Goal: Task Accomplishment & Management: Use online tool/utility

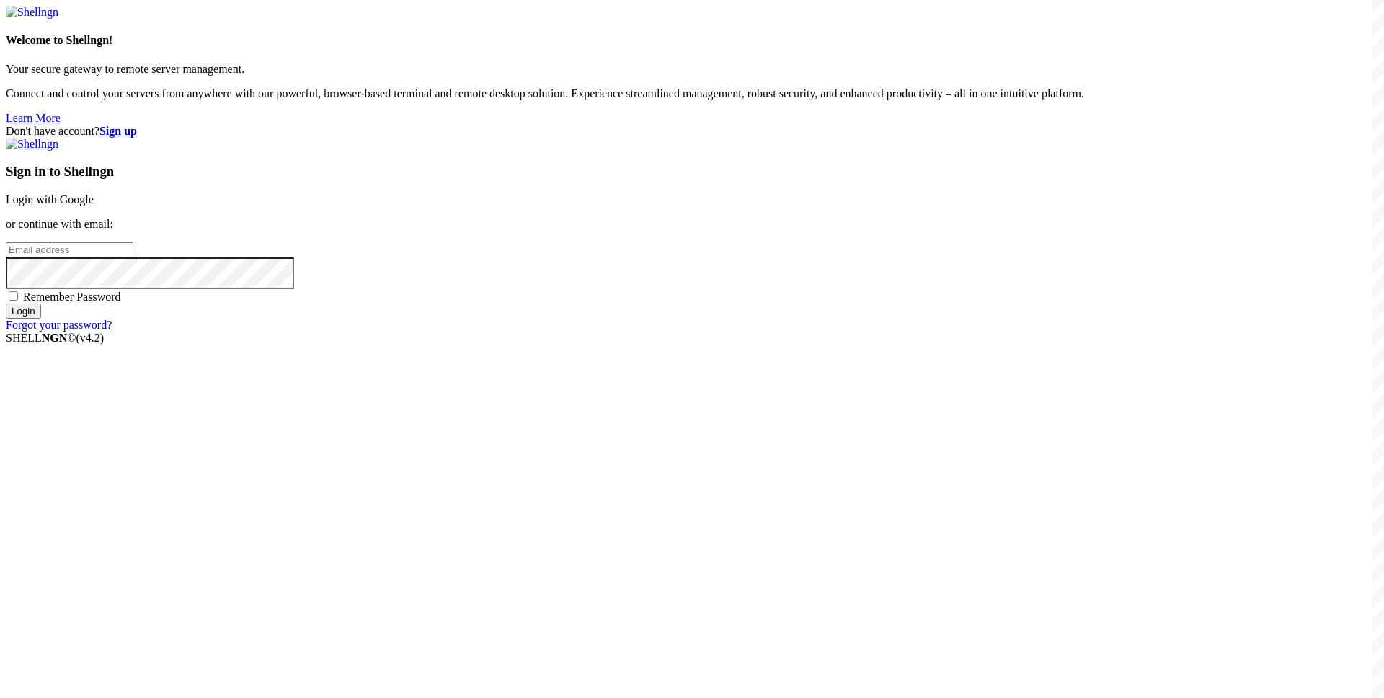
click at [133, 257] on input "email" at bounding box center [70, 249] width 128 height 15
paste input "[EMAIL_ADDRESS][DOMAIN_NAME]"
type input "[EMAIL_ADDRESS][DOMAIN_NAME]"
click at [121, 303] on span "Remember Password" at bounding box center [72, 296] width 98 height 12
click at [18, 301] on input "Remember Password" at bounding box center [13, 295] width 9 height 9
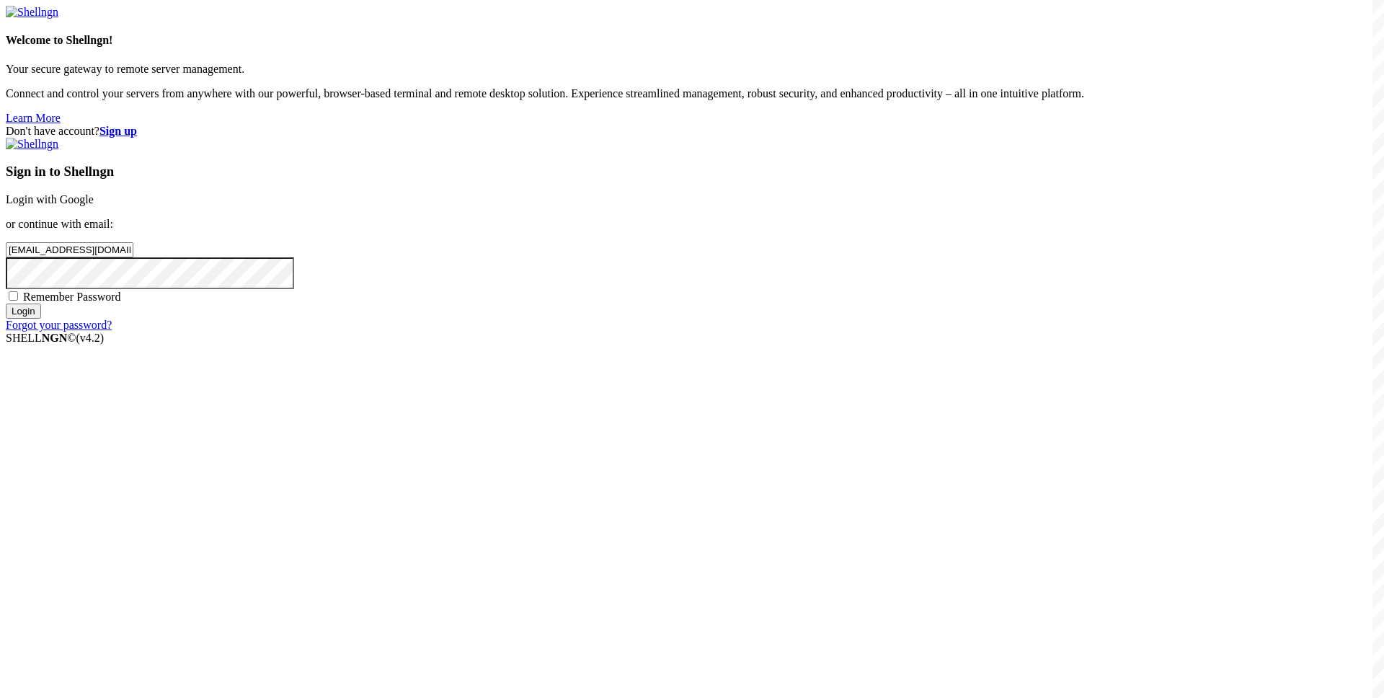
checkbox input "true"
click at [41, 319] on input "Login" at bounding box center [23, 310] width 35 height 15
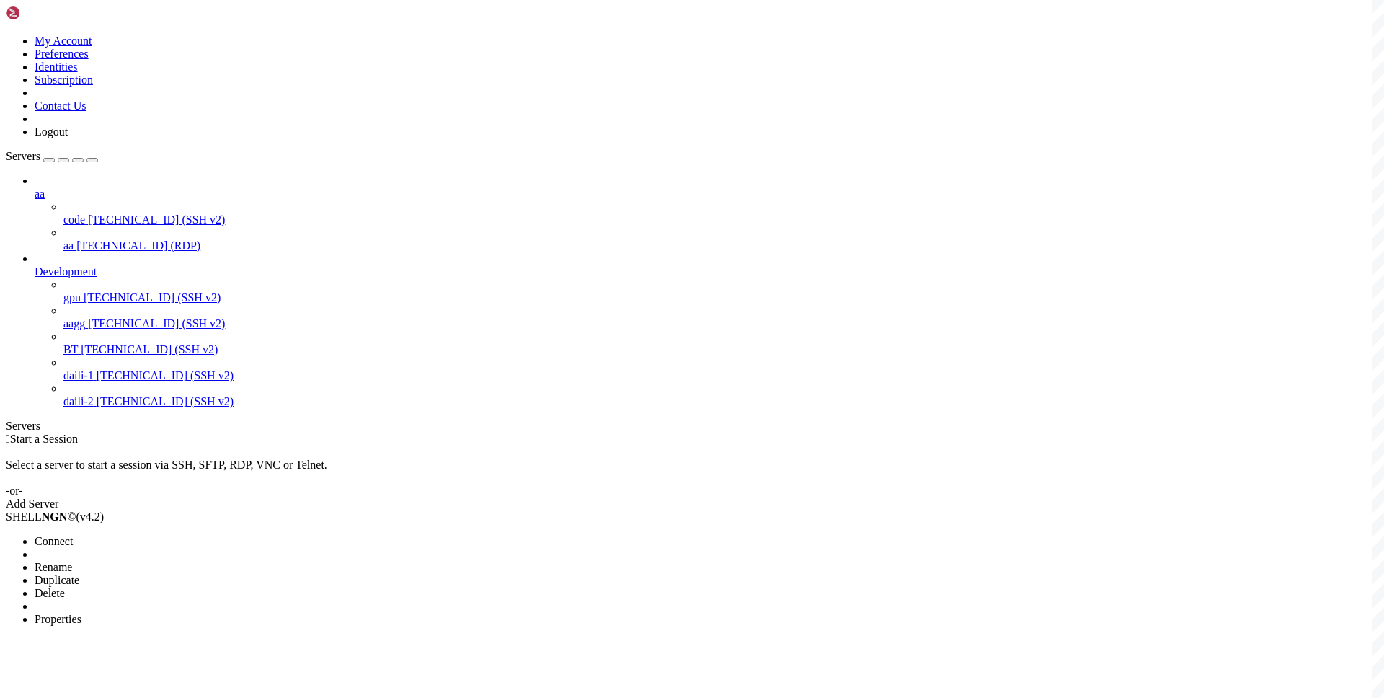
click at [148, 535] on li "Connect" at bounding box center [100, 541] width 131 height 13
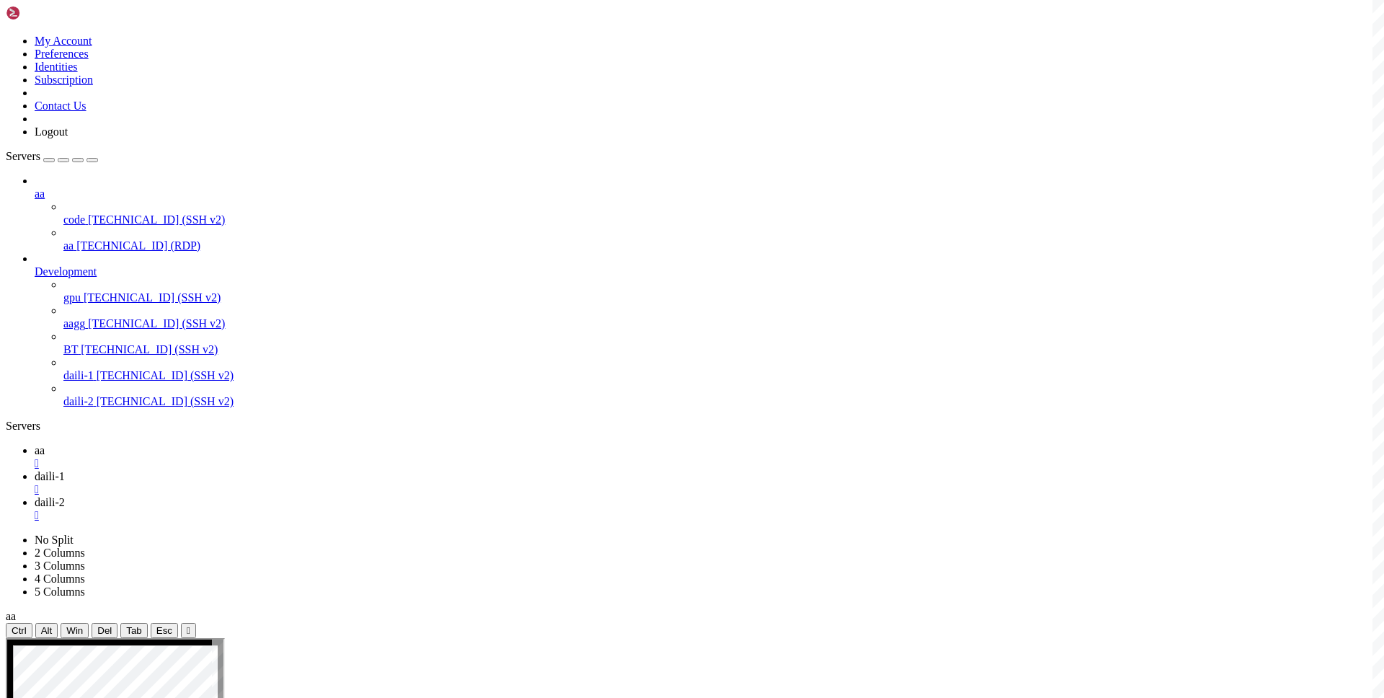
click at [45, 444] on span "aa" at bounding box center [40, 450] width 10 height 12
click at [254, 470] on link "daili-1 " at bounding box center [707, 483] width 1344 height 26
click at [65, 496] on span "daili-2" at bounding box center [50, 502] width 30 height 12
click at [35, 444] on icon at bounding box center [35, 450] width 0 height 12
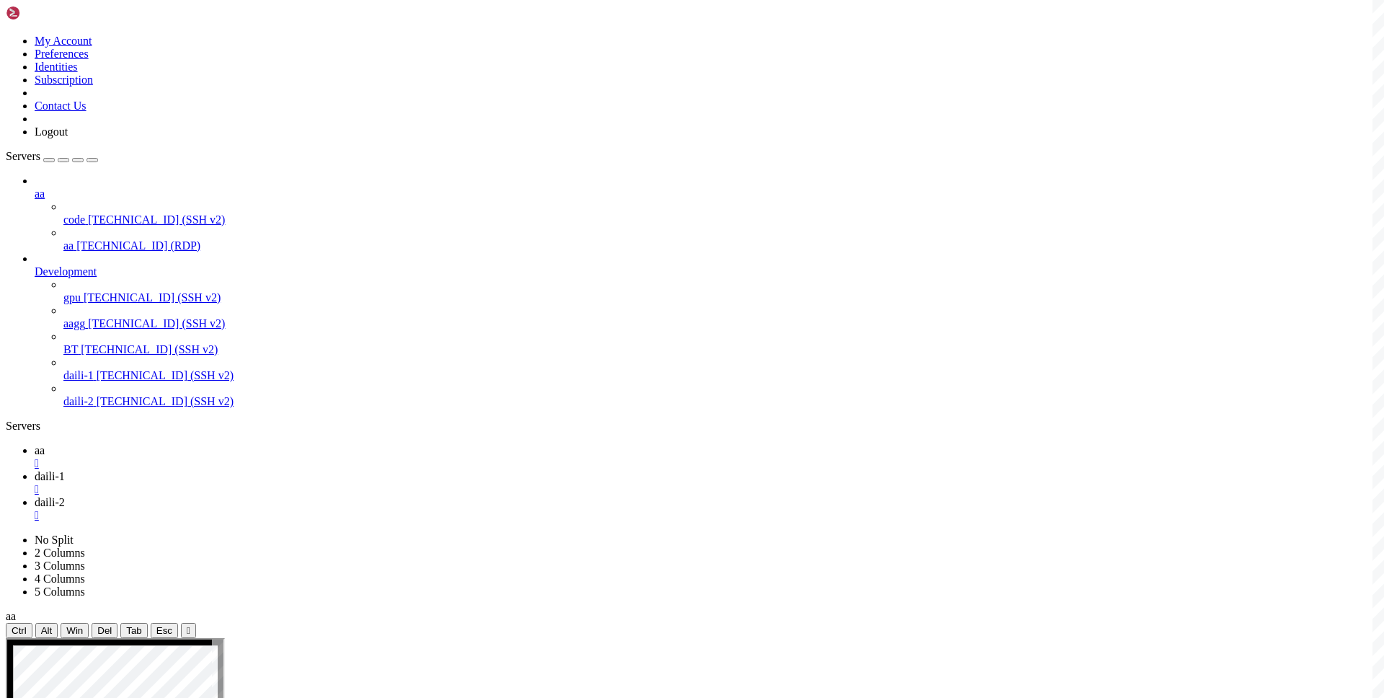
click at [35, 470] on icon at bounding box center [35, 476] width 0 height 12
click at [65, 496] on span "daili-2" at bounding box center [50, 502] width 30 height 12
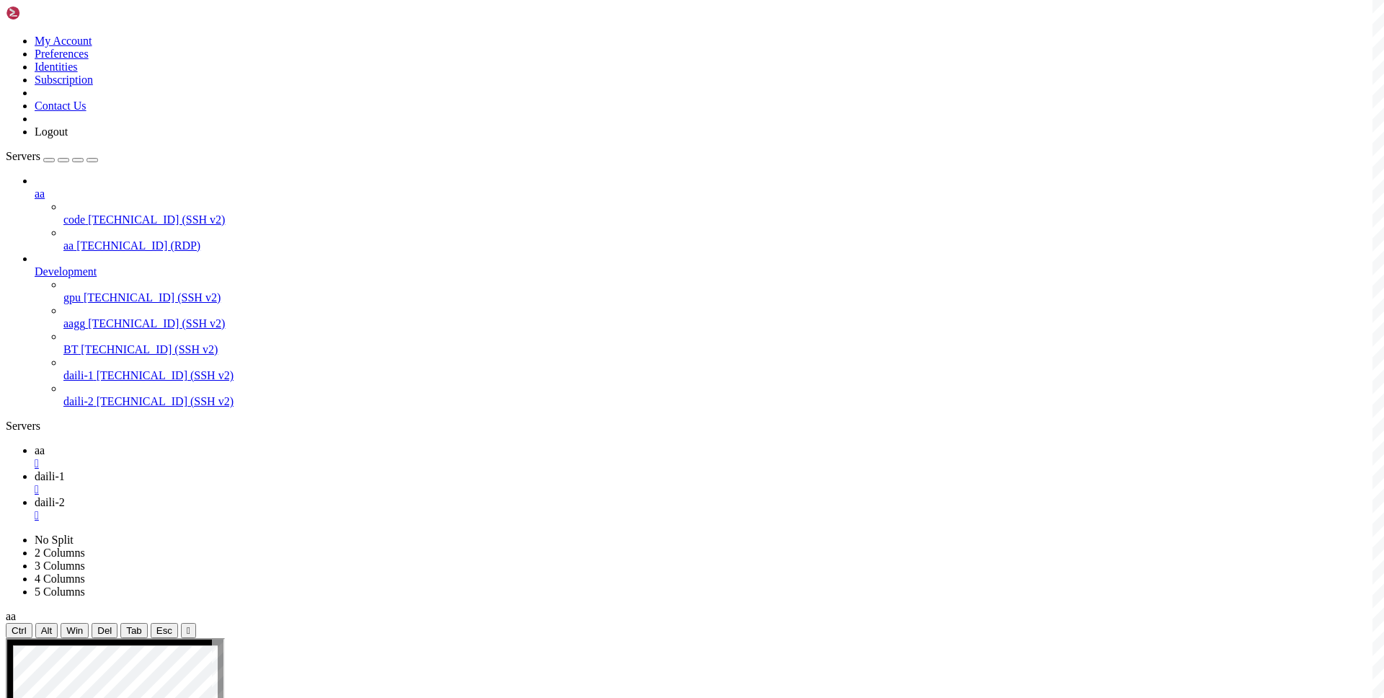
click at [389, 509] on div "" at bounding box center [707, 515] width 1344 height 13
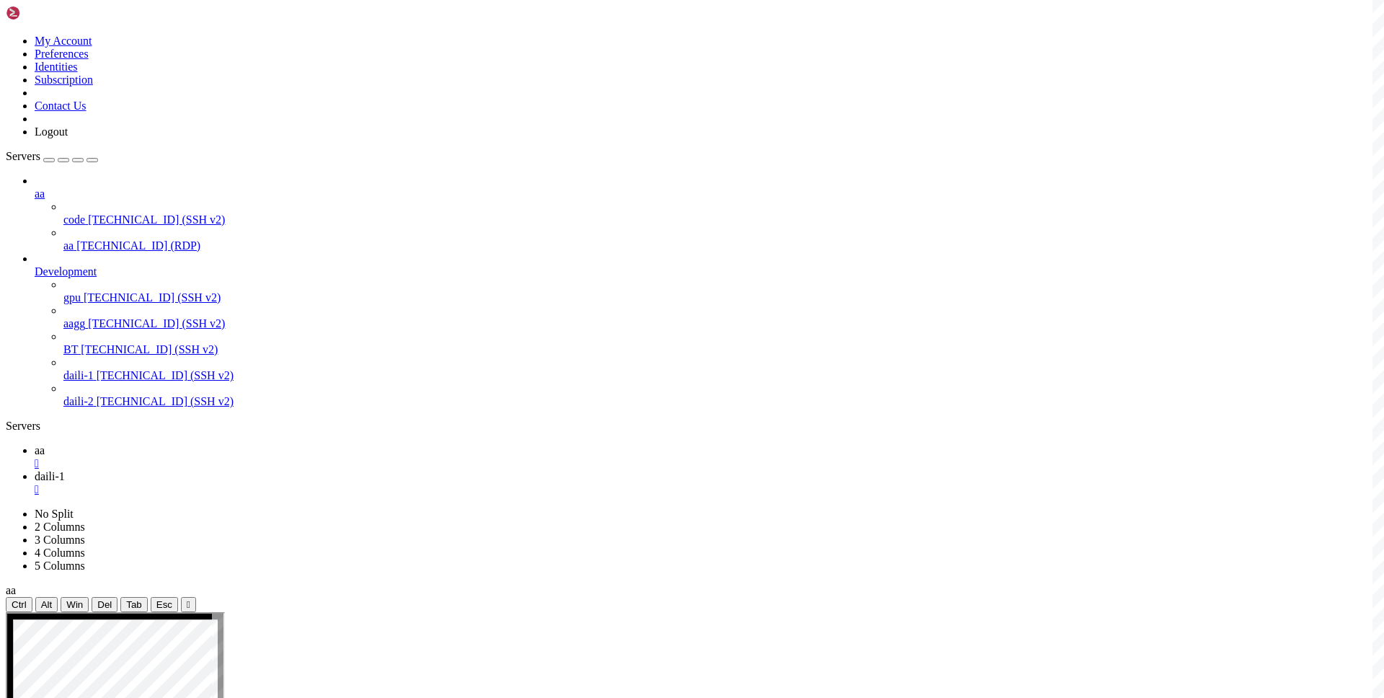
click at [303, 483] on div "" at bounding box center [707, 489] width 1344 height 13
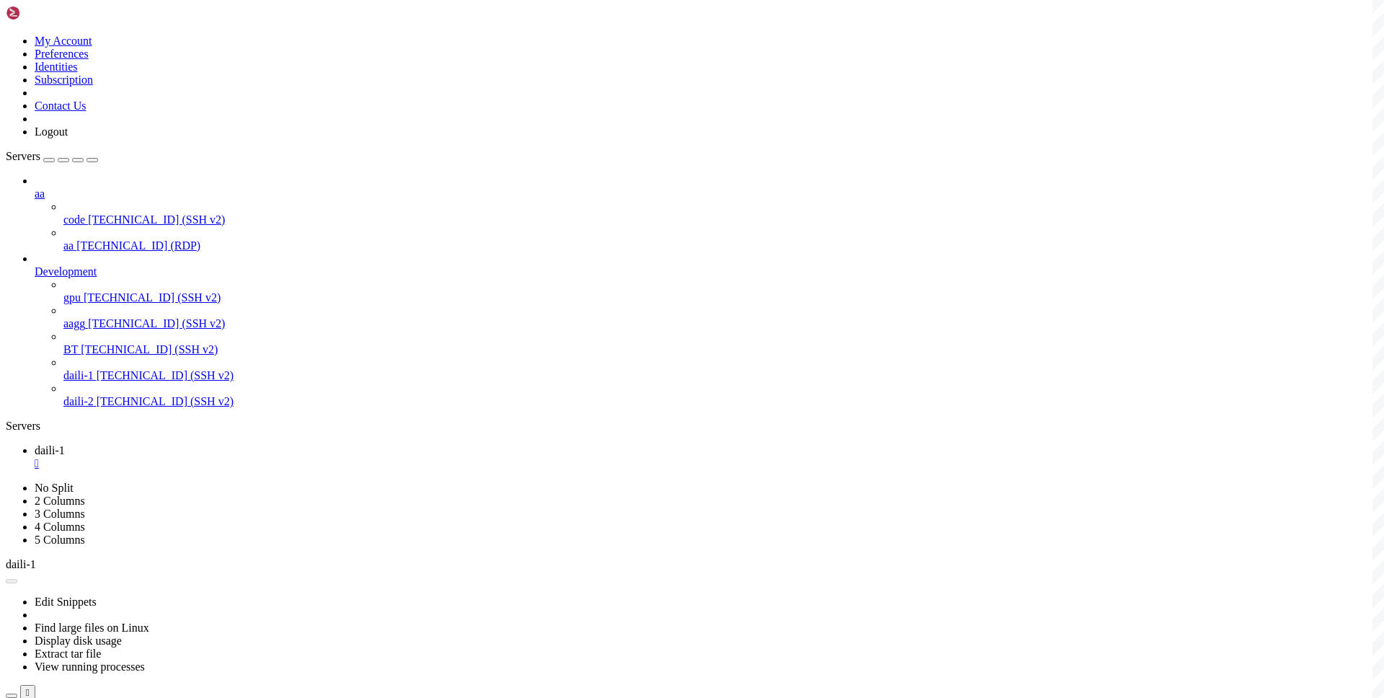
click at [322, 483] on div "" at bounding box center [707, 489] width 1344 height 13
click at [243, 457] on div "" at bounding box center [707, 463] width 1344 height 13
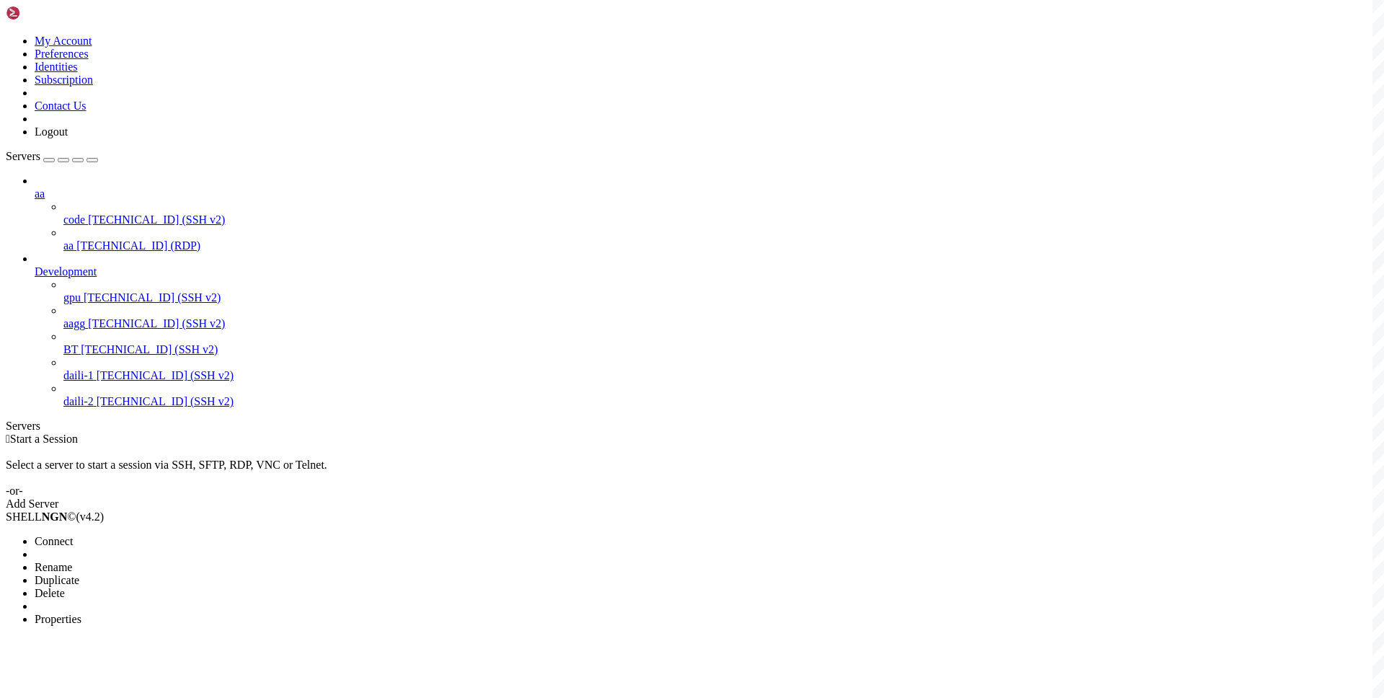
click at [73, 535] on span "Connect" at bounding box center [54, 541] width 38 height 12
